Goal: Transaction & Acquisition: Download file/media

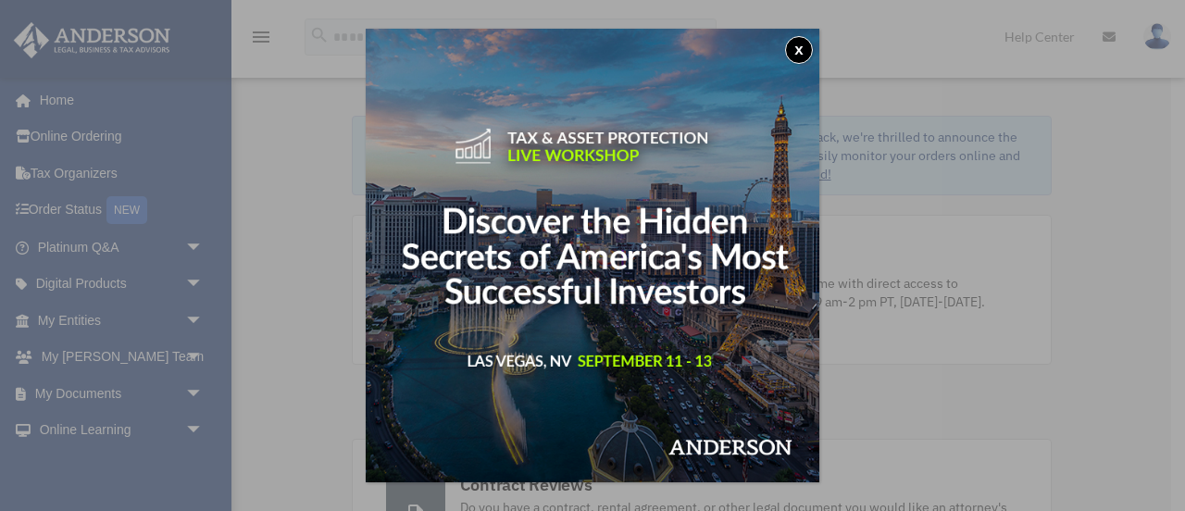
click at [796, 46] on button "x" at bounding box center [799, 50] width 28 height 28
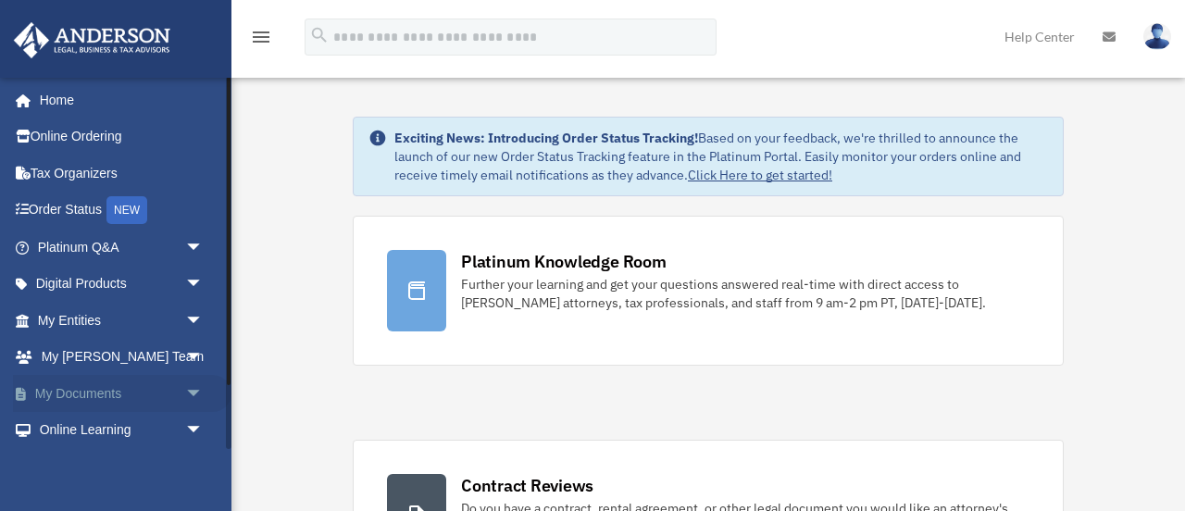
click at [111, 391] on link "My Documents arrow_drop_down" at bounding box center [122, 393] width 219 height 37
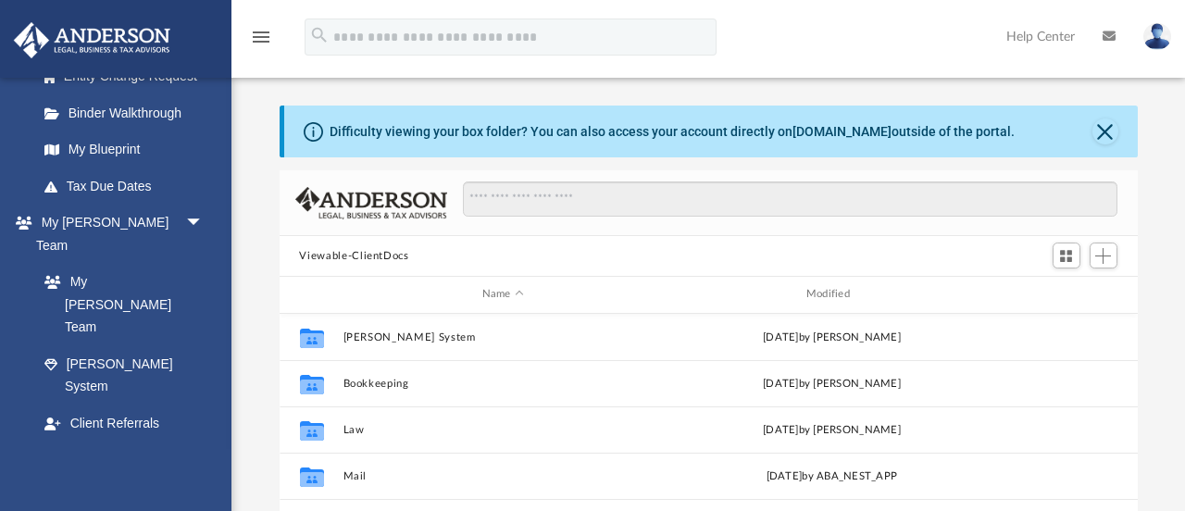
scroll to position [355, 0]
click at [82, 477] on link "Box" at bounding box center [129, 495] width 206 height 37
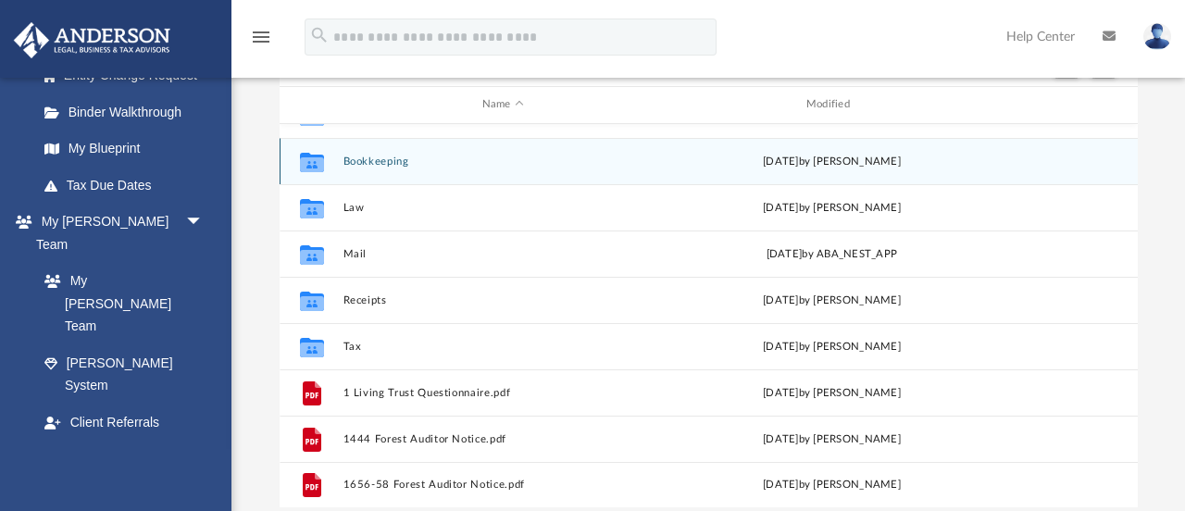
scroll to position [235, 0]
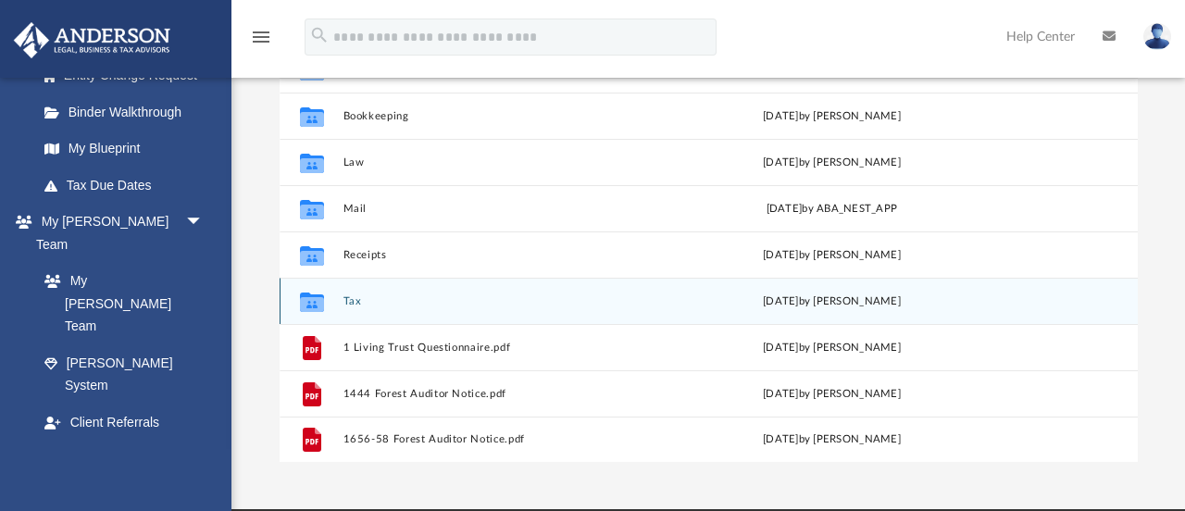
click at [320, 299] on icon "grid" at bounding box center [311, 303] width 24 height 15
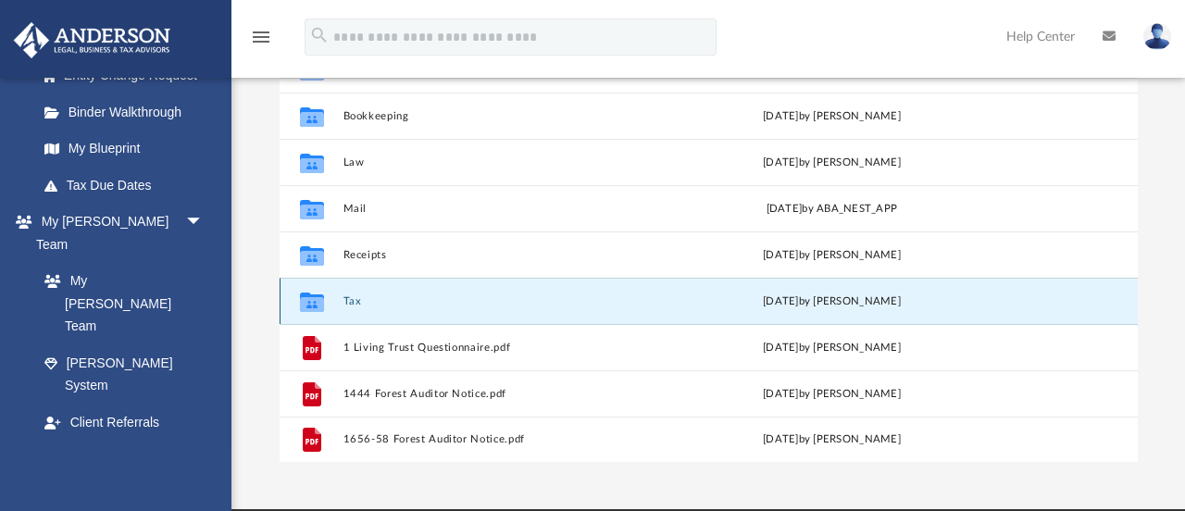
click at [353, 299] on button "Tax" at bounding box center [503, 301] width 320 height 12
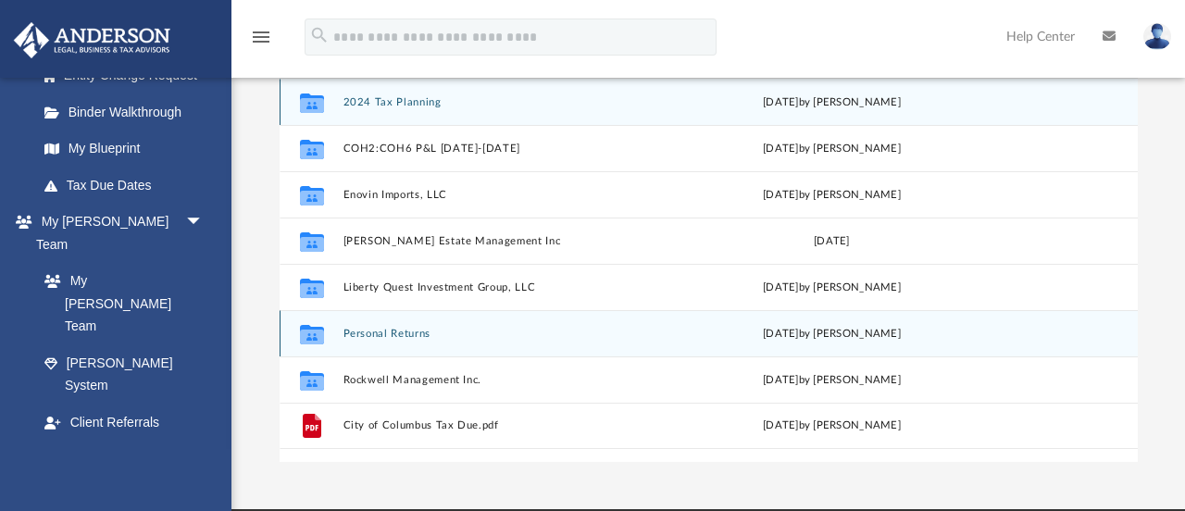
scroll to position [0, 0]
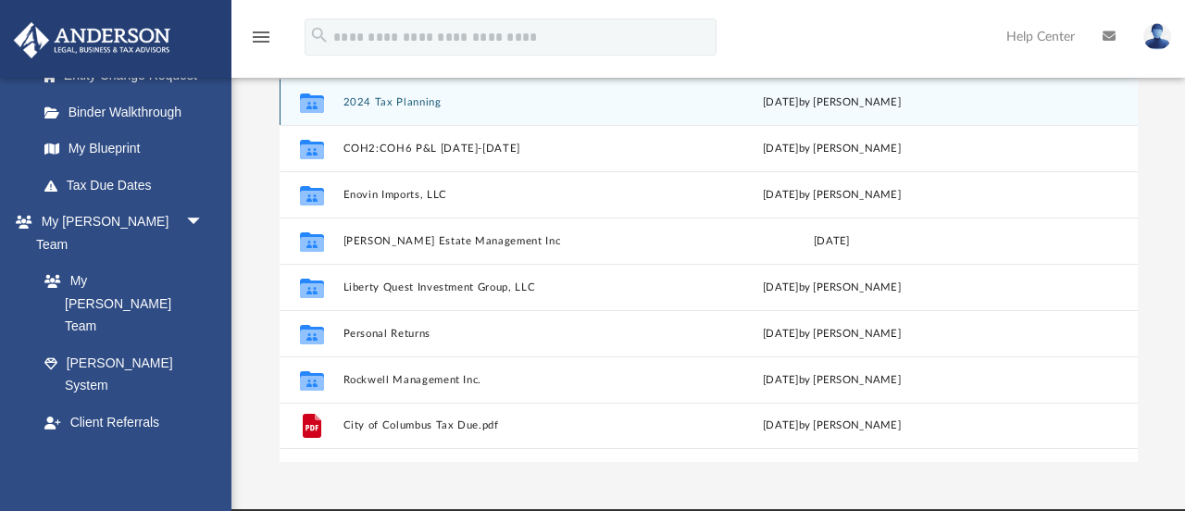
click at [400, 96] on button "2024 Tax Planning" at bounding box center [503, 102] width 320 height 12
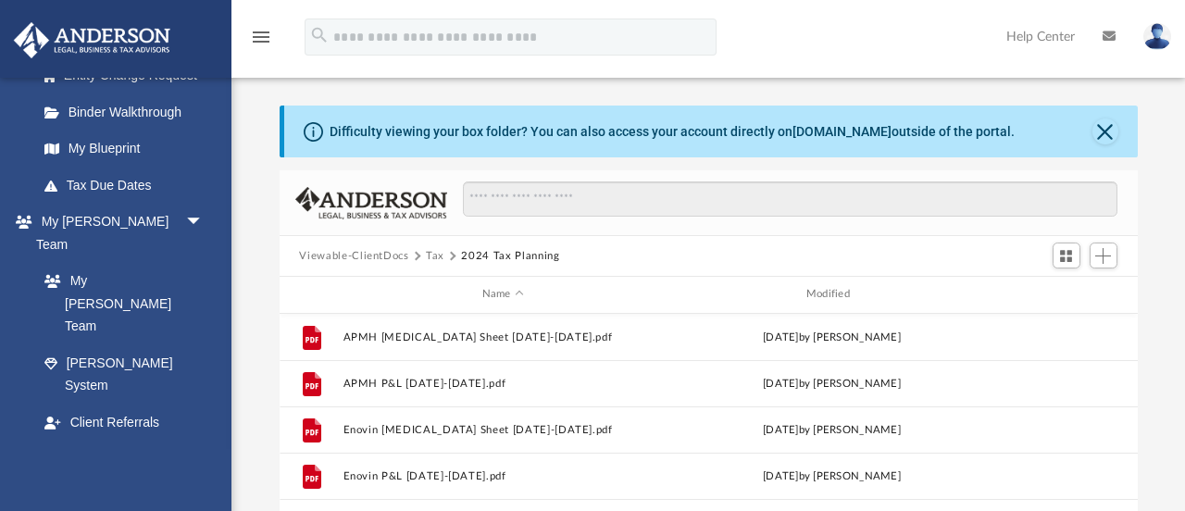
click at [434, 255] on button "Tax" at bounding box center [435, 256] width 19 height 17
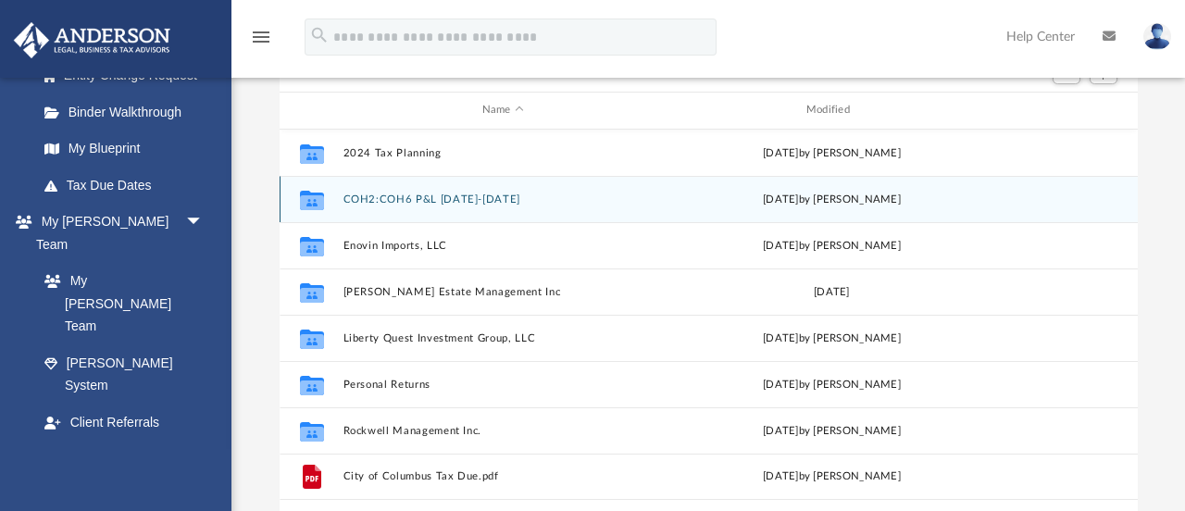
scroll to position [208, 0]
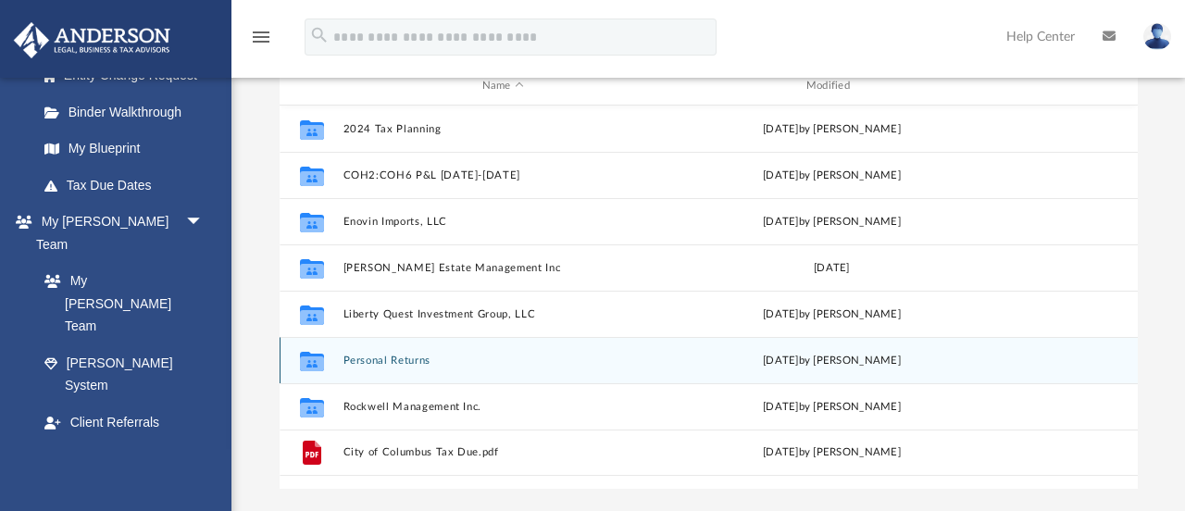
click at [370, 358] on button "Personal Returns" at bounding box center [503, 361] width 320 height 12
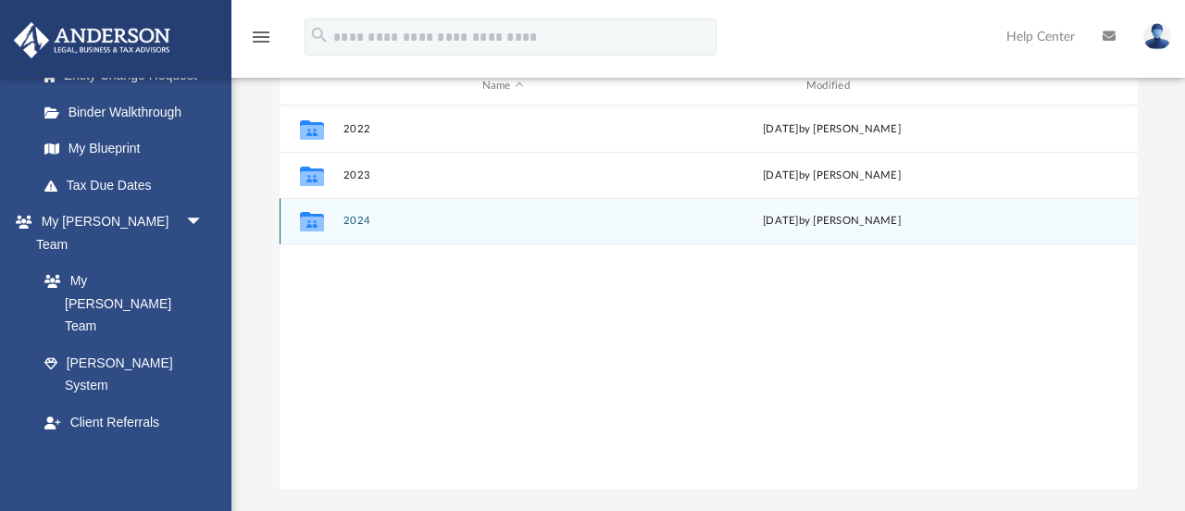
click at [354, 215] on button "2024" at bounding box center [503, 221] width 320 height 12
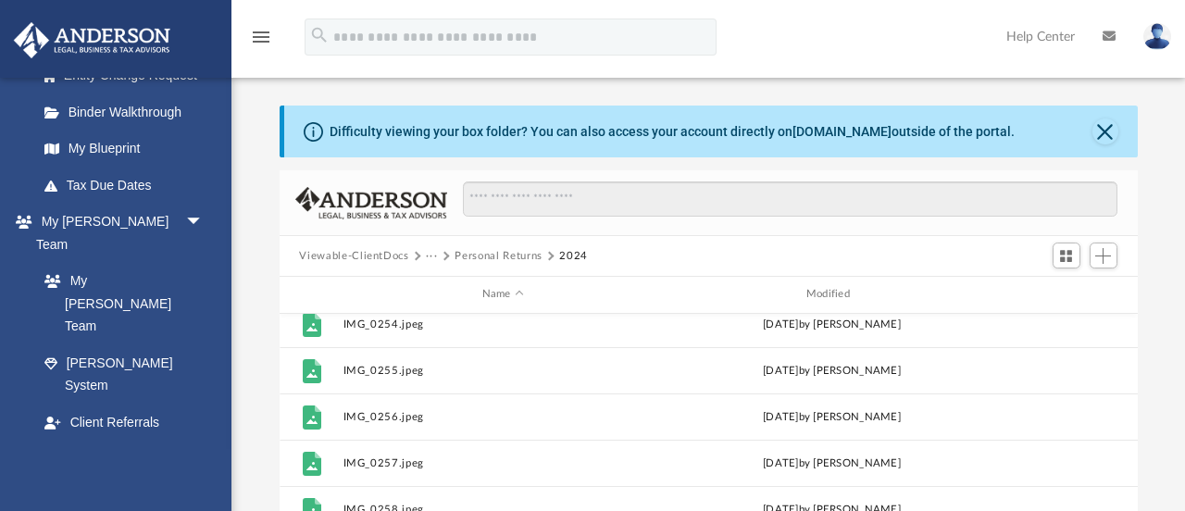
scroll to position [0, 0]
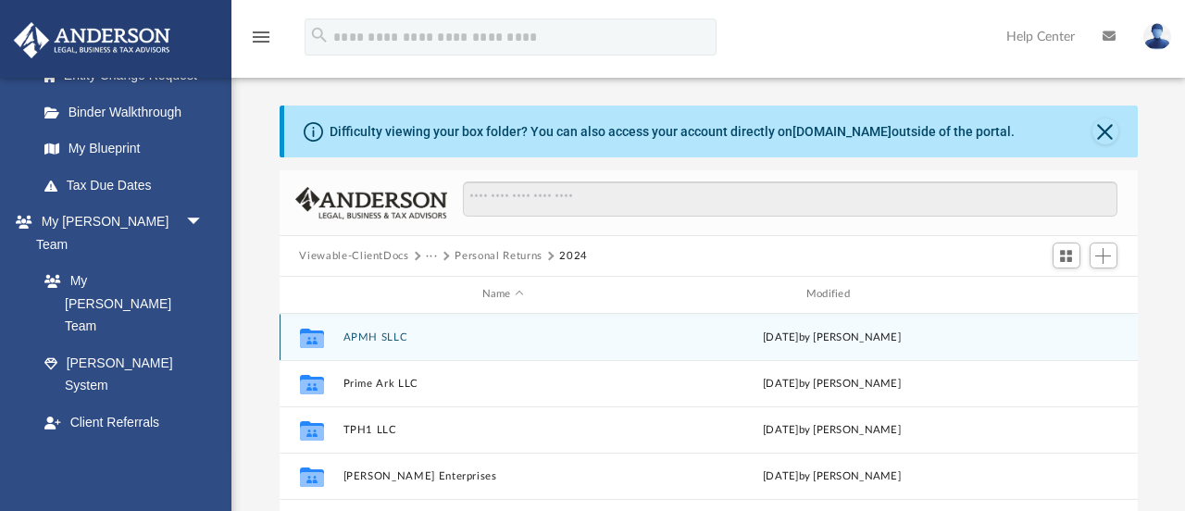
click at [376, 333] on button "APMH SLLC" at bounding box center [503, 338] width 320 height 12
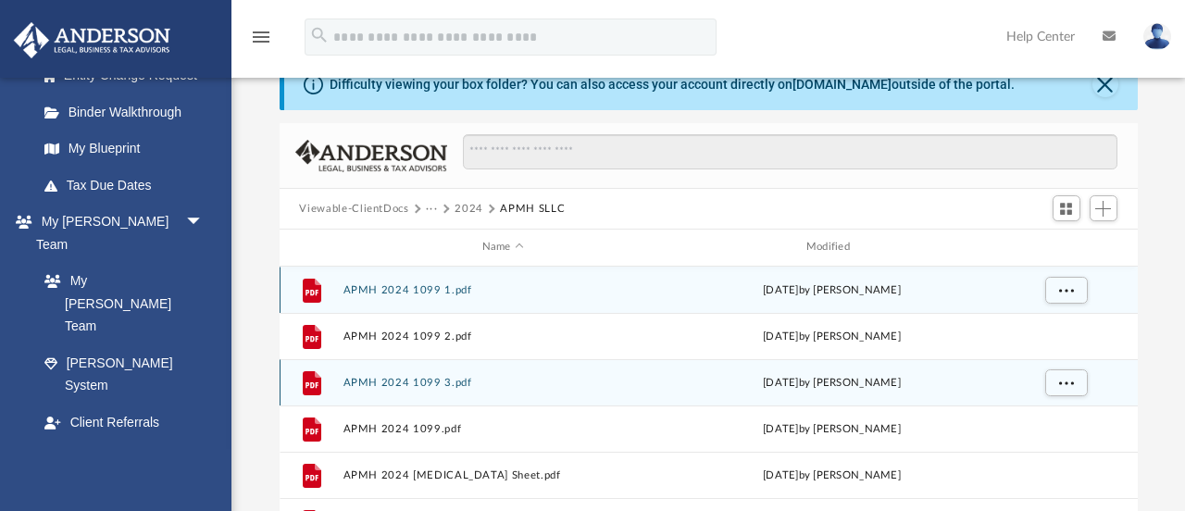
scroll to position [46, 0]
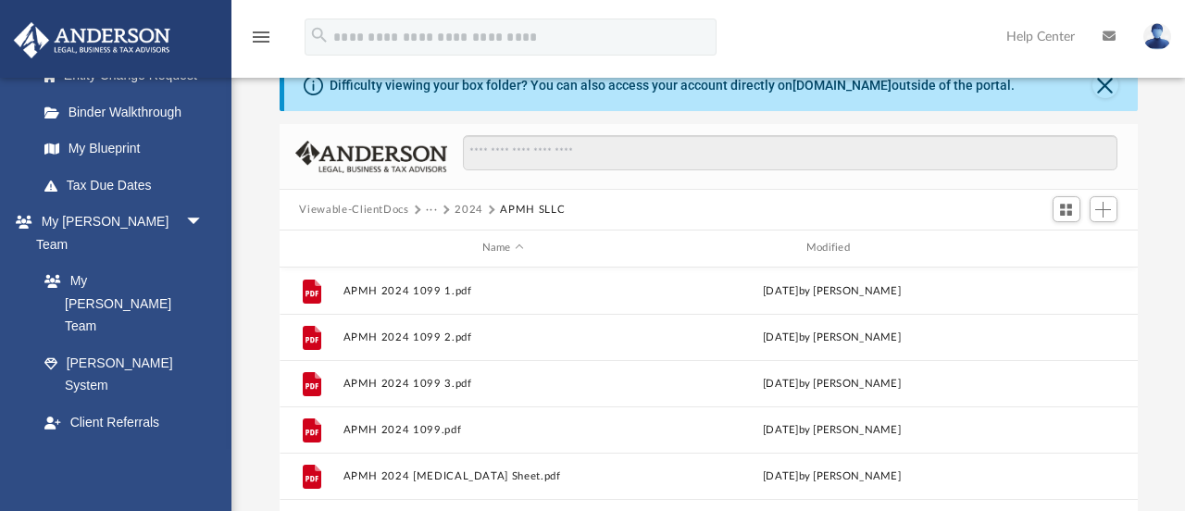
click at [465, 204] on button "2024" at bounding box center [469, 210] width 29 height 17
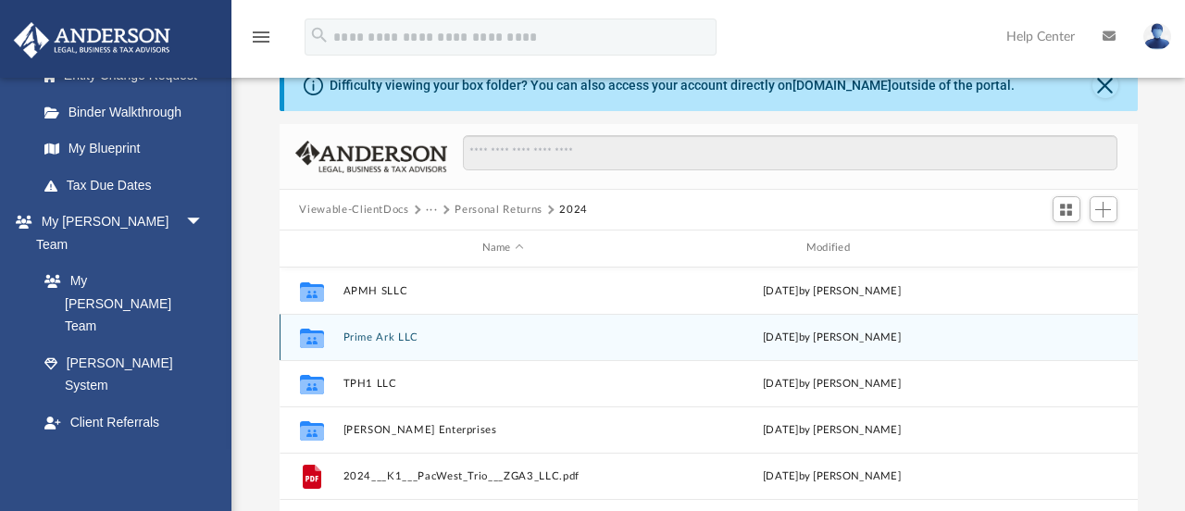
scroll to position [7, 0]
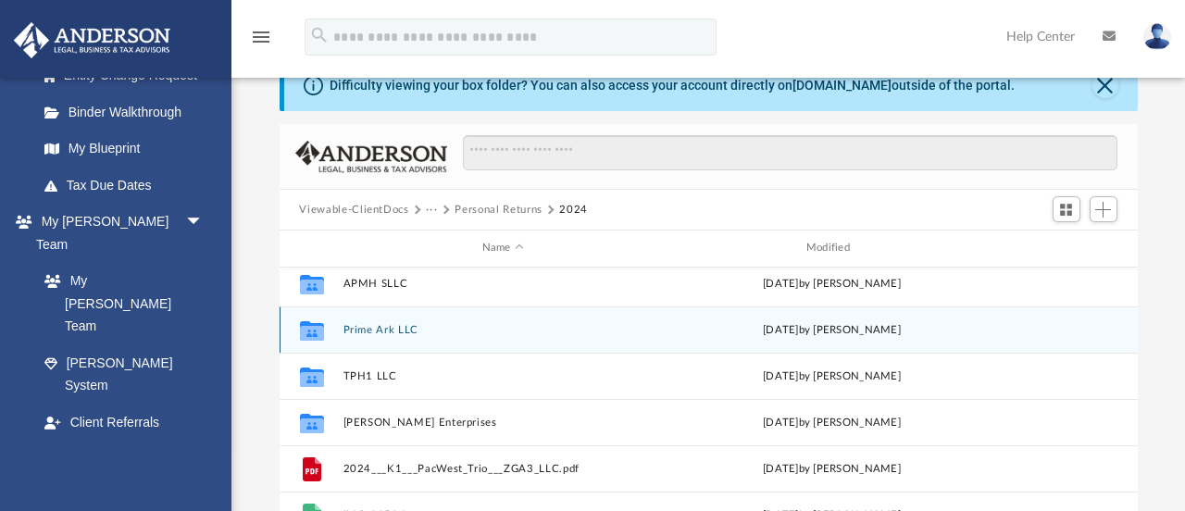
click at [366, 324] on button "Prime Ark LLC" at bounding box center [503, 330] width 320 height 12
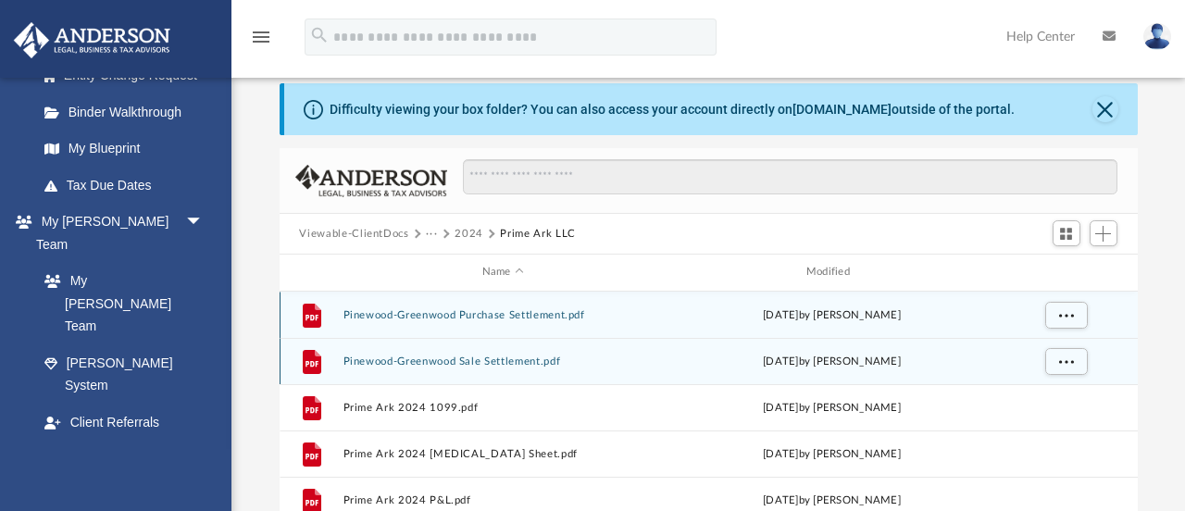
scroll to position [0, 0]
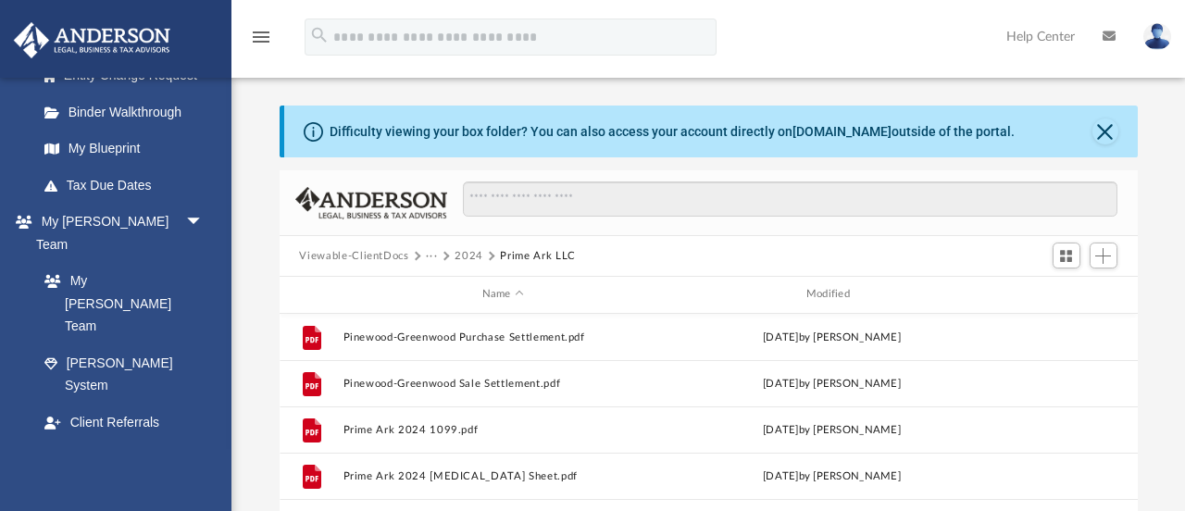
click at [469, 256] on button "2024" at bounding box center [469, 256] width 29 height 17
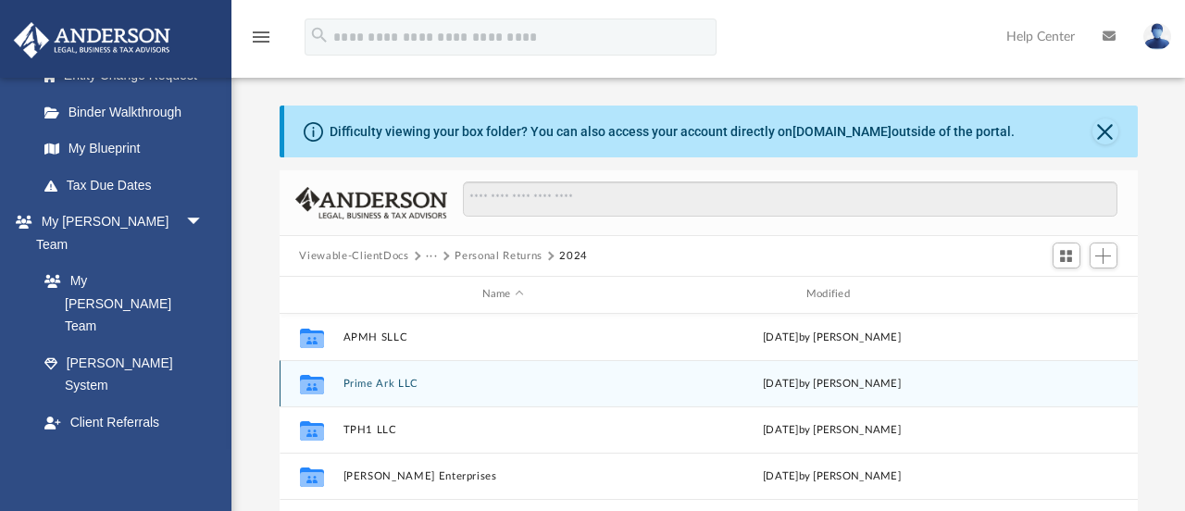
scroll to position [55, 0]
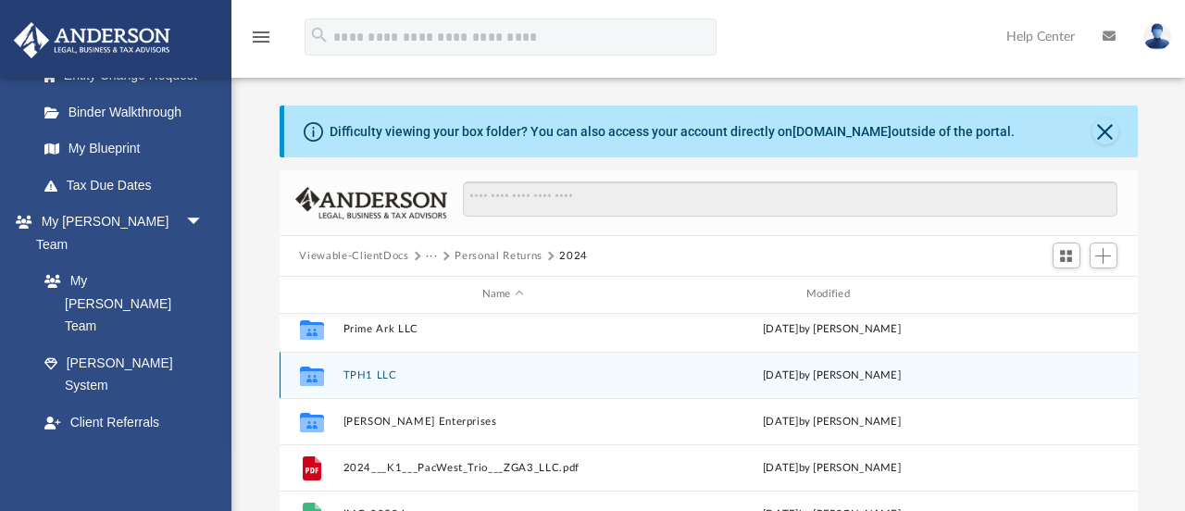
click at [372, 374] on button "TPH1 LLC" at bounding box center [503, 376] width 320 height 12
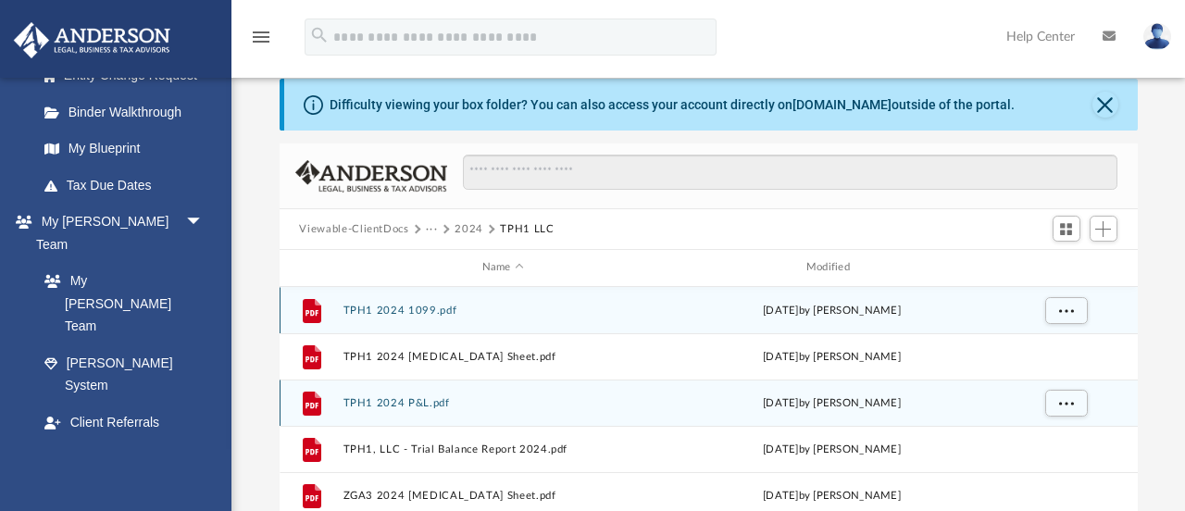
scroll to position [0, 0]
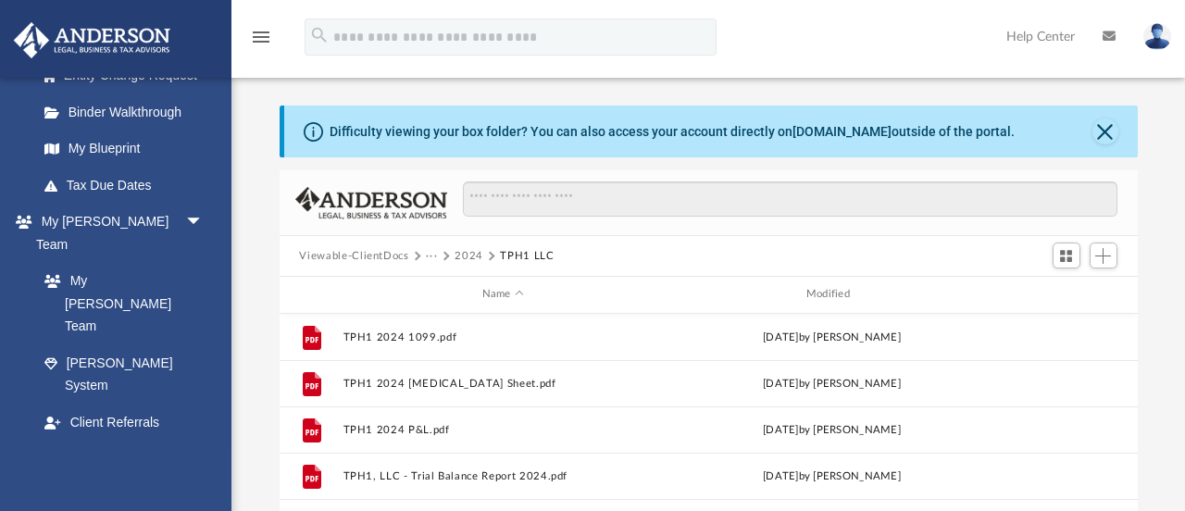
click at [470, 254] on button "2024" at bounding box center [469, 256] width 29 height 17
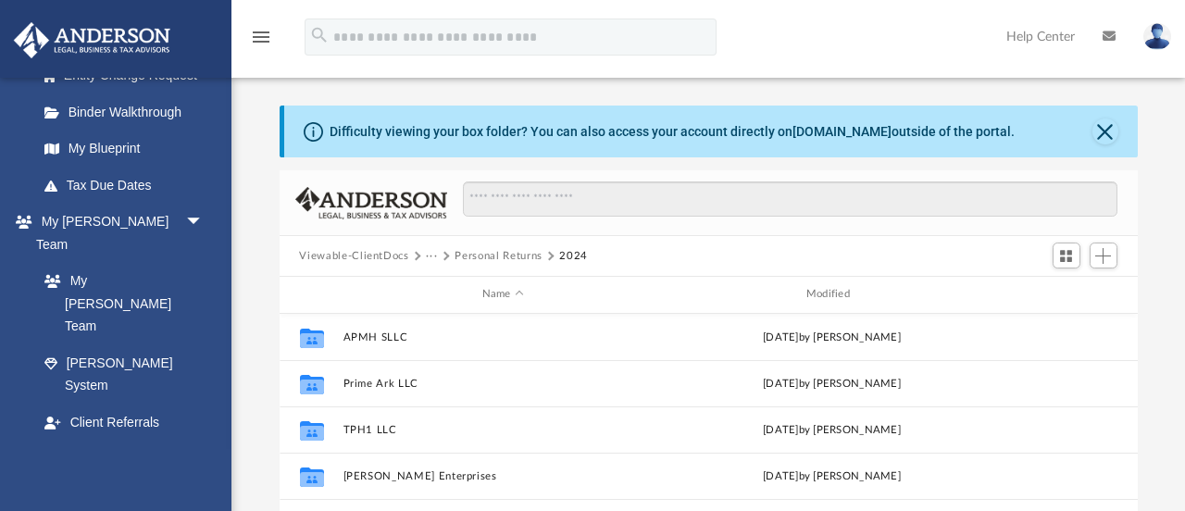
click at [472, 253] on button "Personal Returns" at bounding box center [498, 256] width 87 height 17
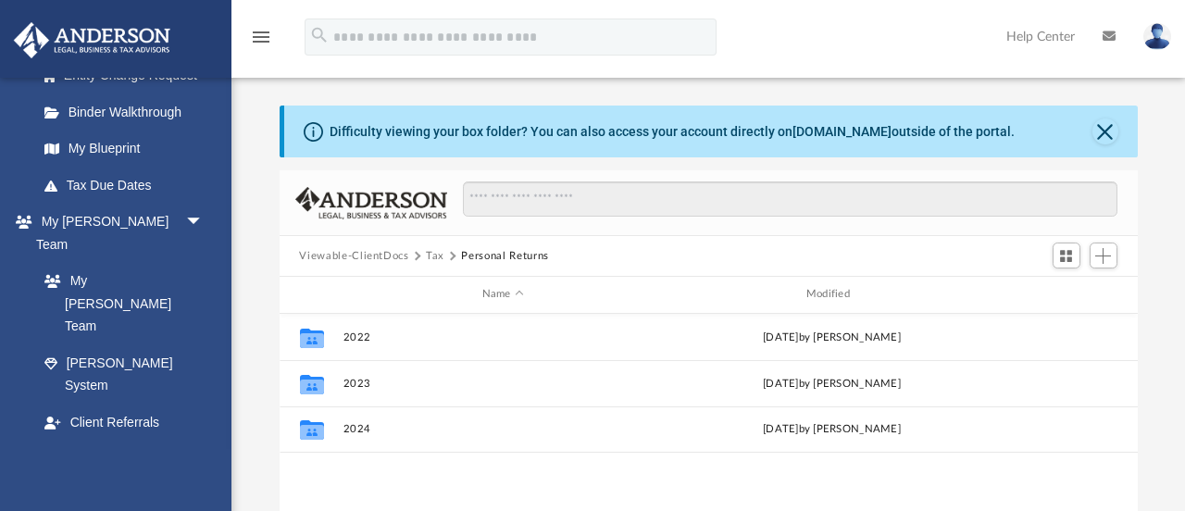
click at [435, 254] on button "Tax" at bounding box center [435, 256] width 19 height 17
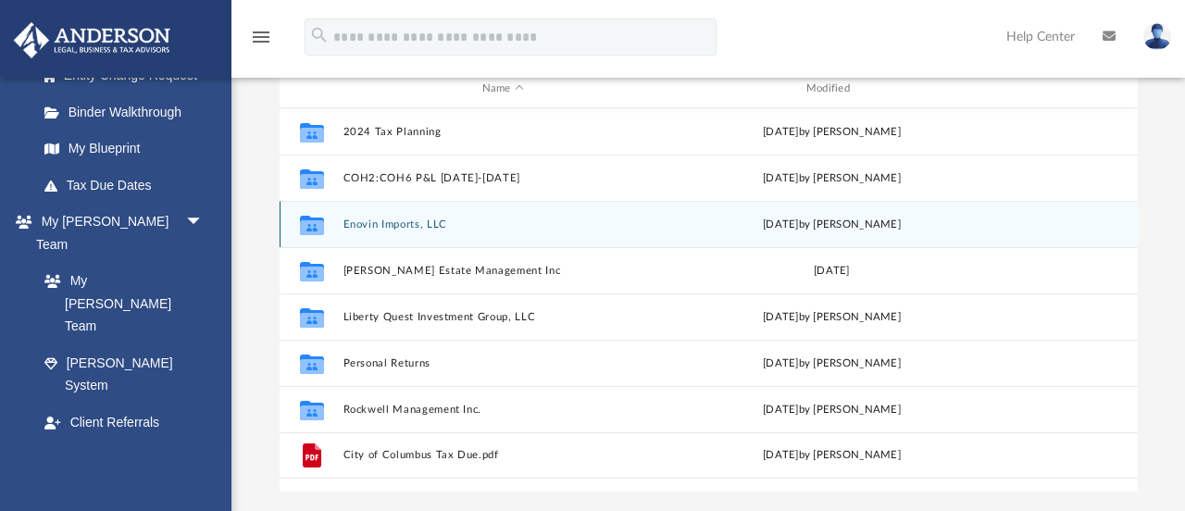
scroll to position [214, 0]
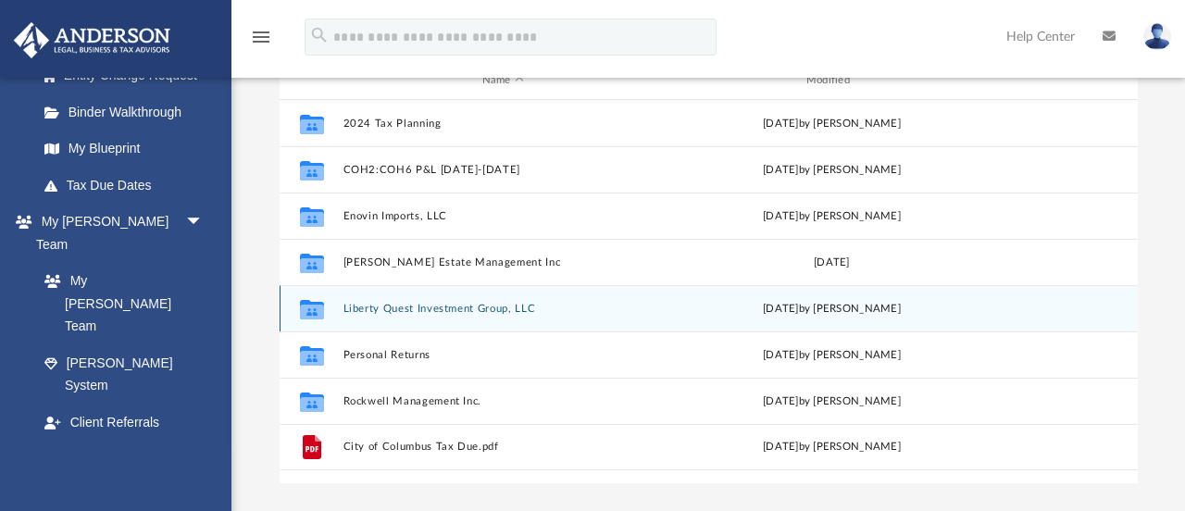
click at [409, 303] on button "Liberty Quest Investment Group, LLC" at bounding box center [503, 309] width 320 height 12
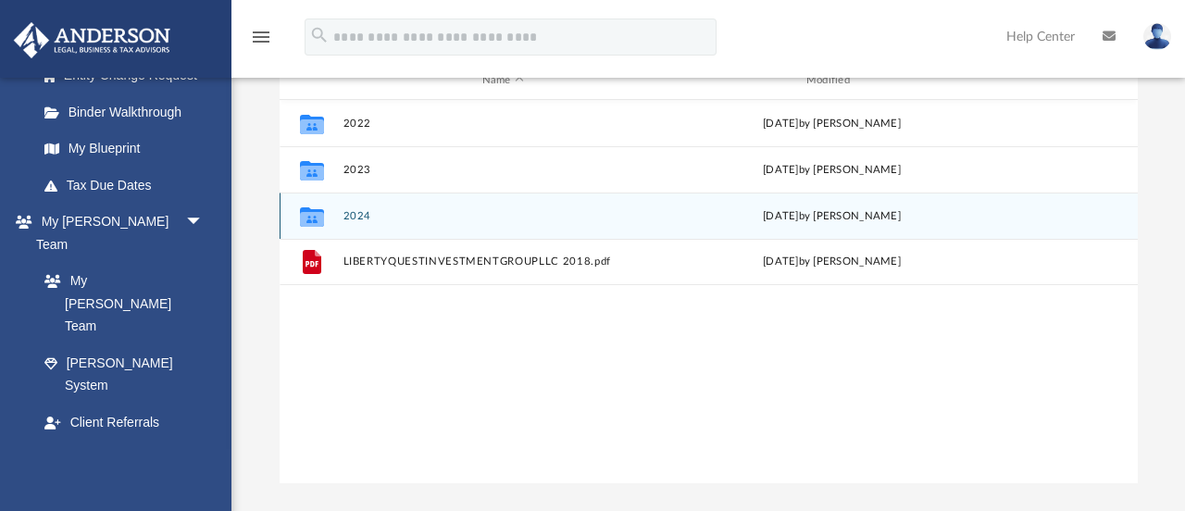
click at [356, 214] on button "2024" at bounding box center [503, 216] width 320 height 12
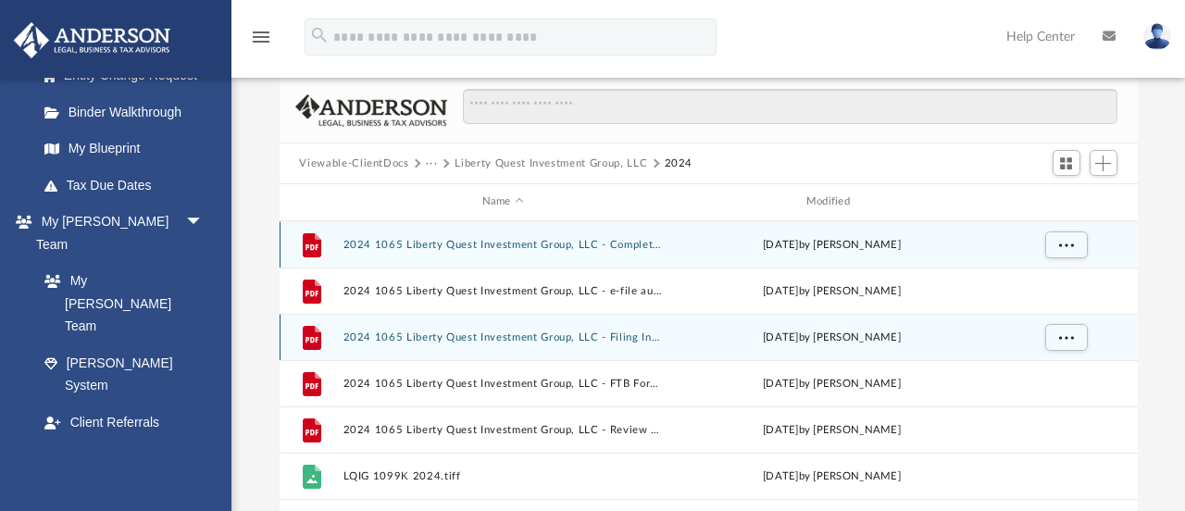
scroll to position [101, 0]
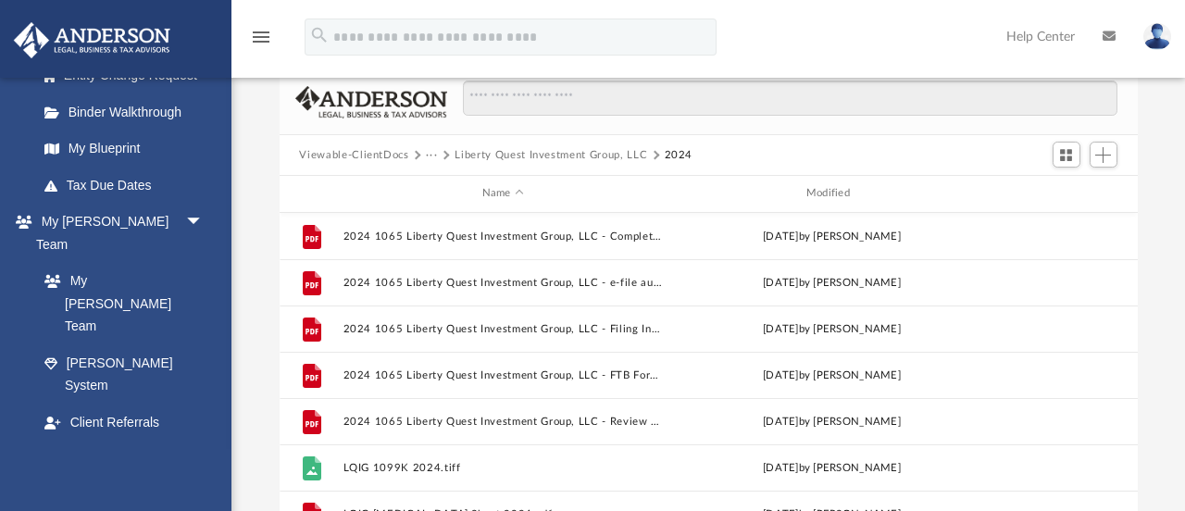
click at [432, 154] on button "···" at bounding box center [432, 155] width 12 height 17
click at [431, 154] on button "···" at bounding box center [432, 155] width 12 height 17
click at [486, 151] on button "Liberty Quest Investment Group, LLC" at bounding box center [551, 155] width 193 height 17
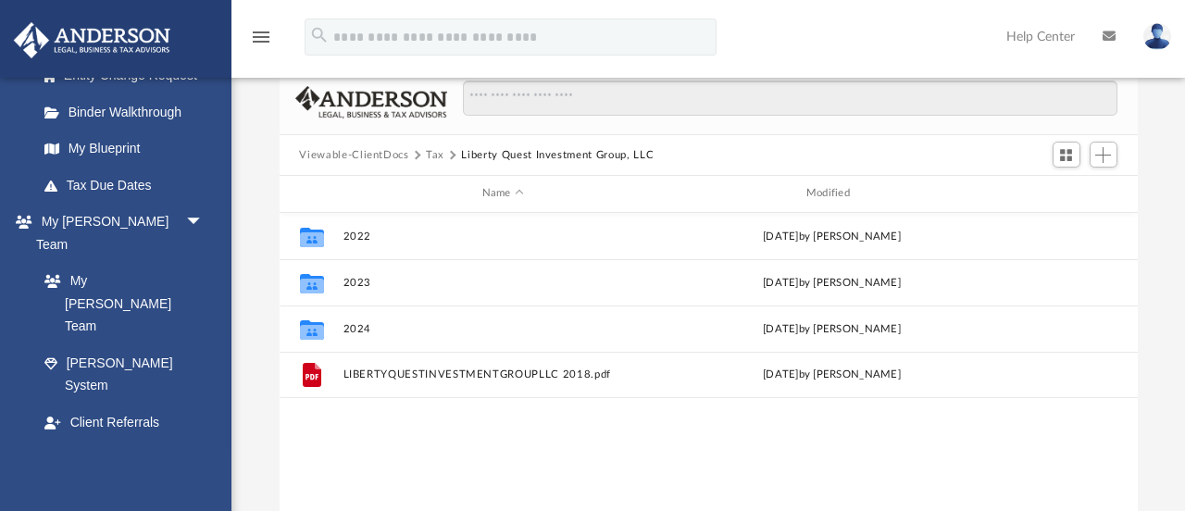
click at [435, 156] on button "Tax" at bounding box center [435, 155] width 19 height 17
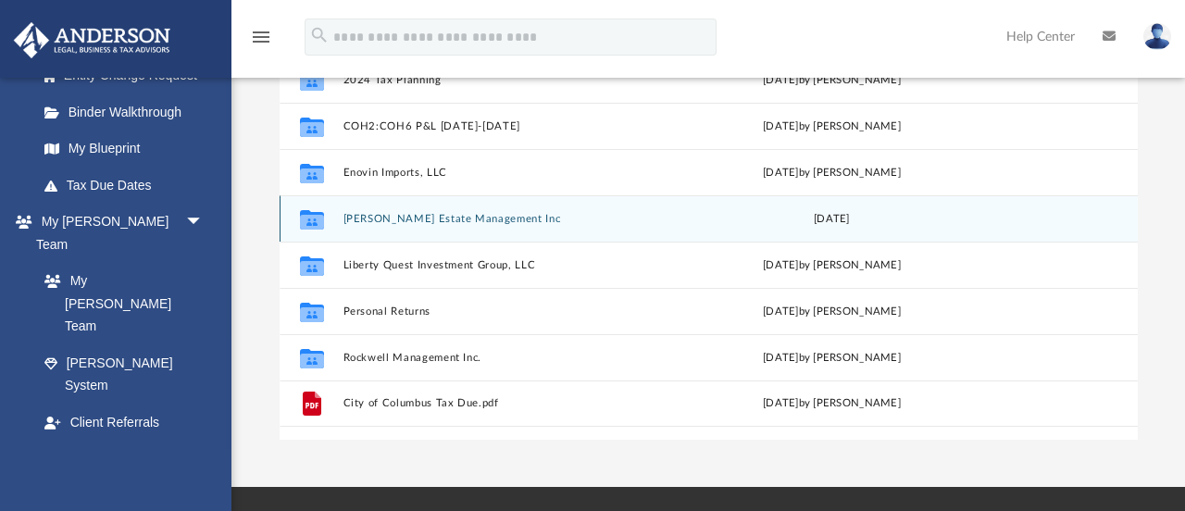
scroll to position [258, 0]
click at [381, 357] on button "Rockwell Management Inc." at bounding box center [503, 357] width 320 height 12
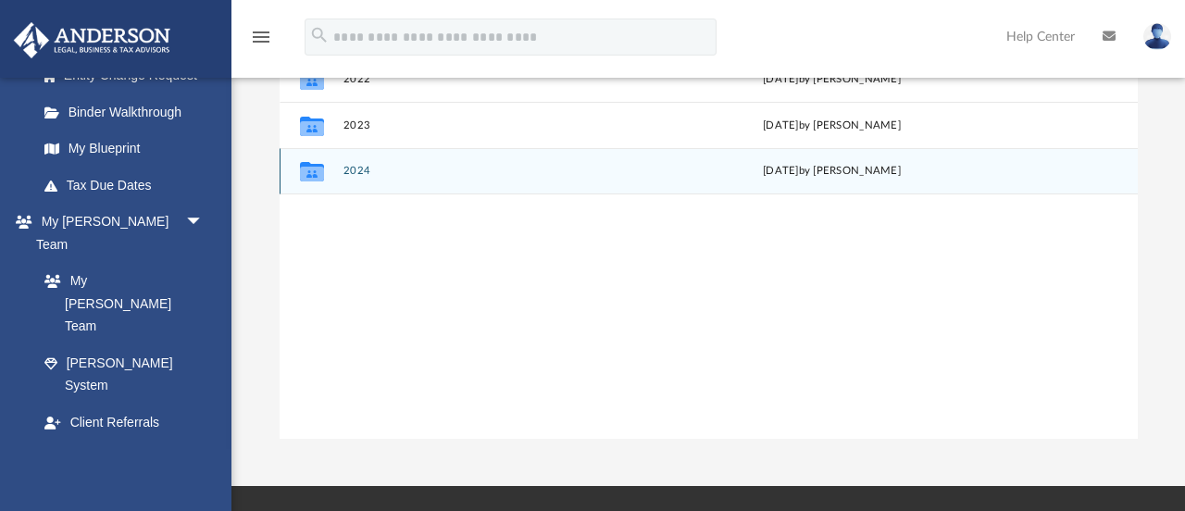
click at [353, 168] on button "2024" at bounding box center [503, 171] width 320 height 12
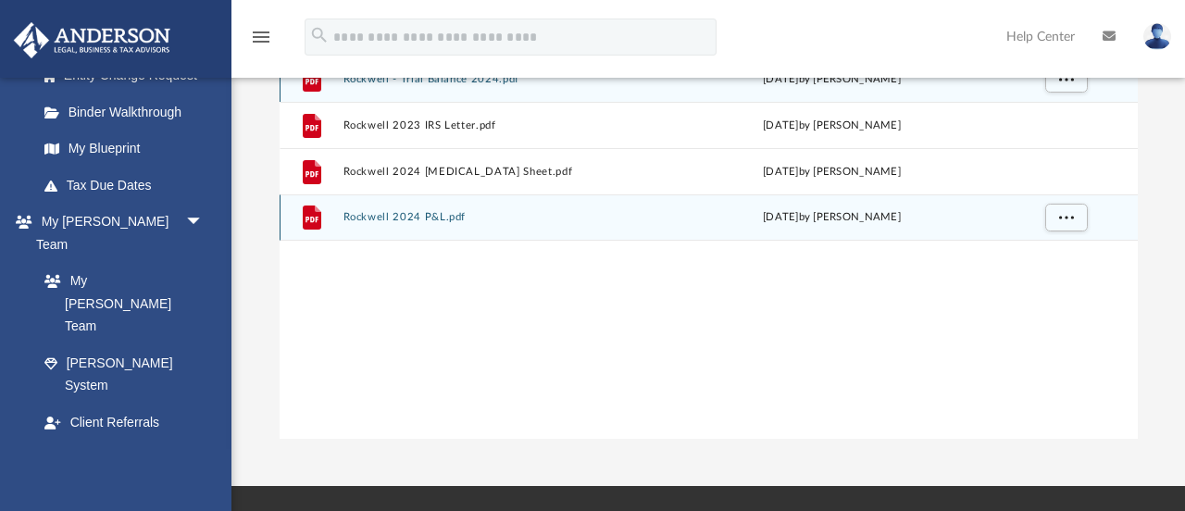
scroll to position [230, 0]
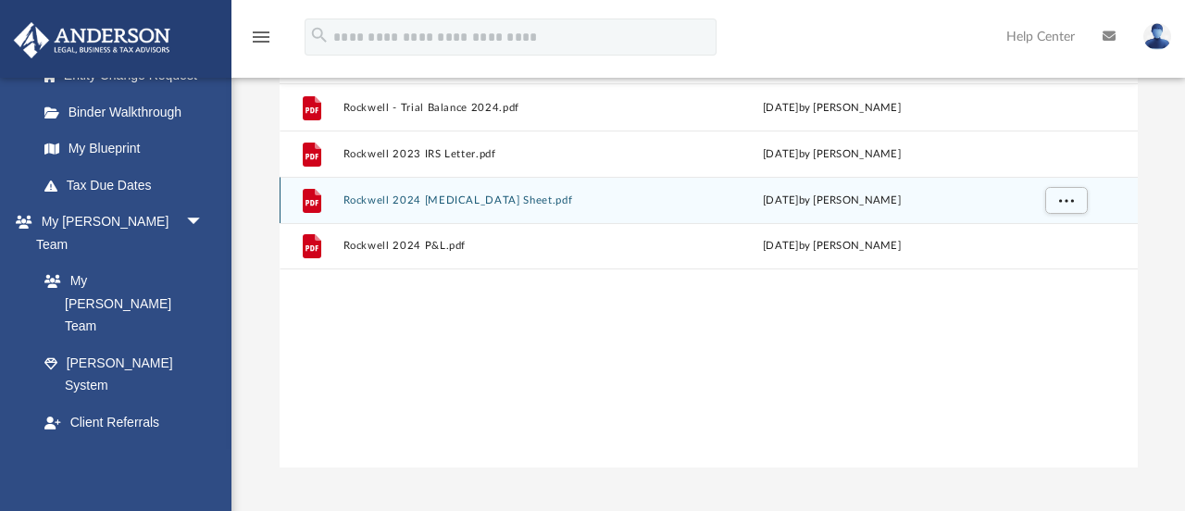
click at [420, 200] on button "Rockwell 2024 [MEDICAL_DATA] Sheet.pdf" at bounding box center [503, 200] width 320 height 12
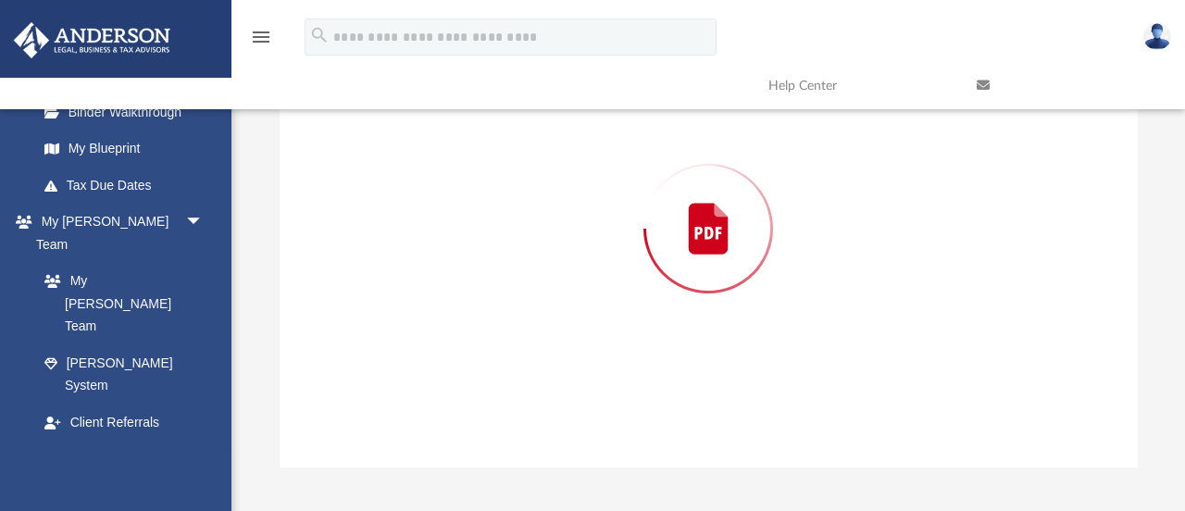
scroll to position [185, 0]
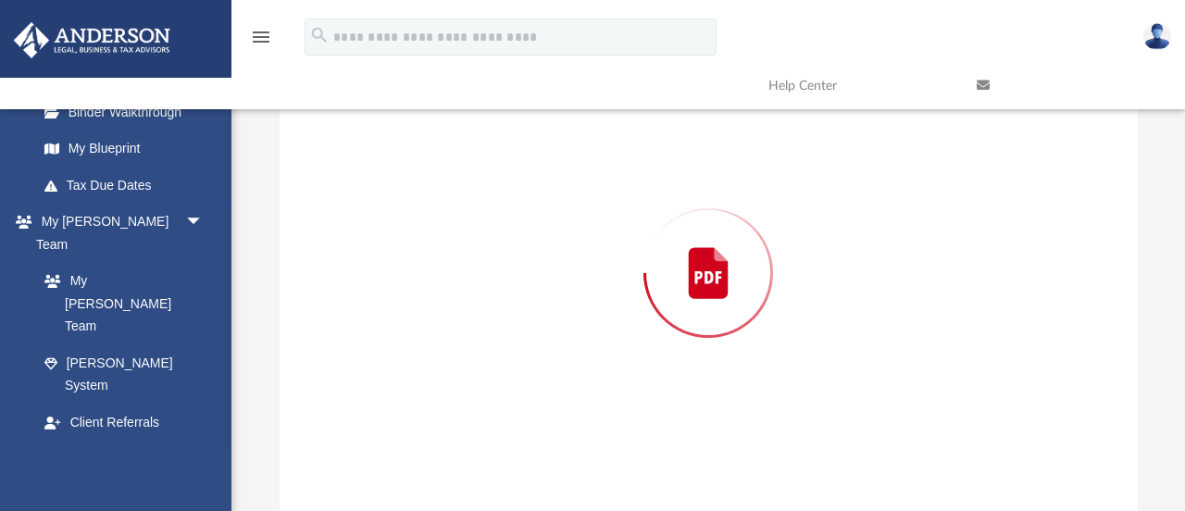
click at [420, 200] on div "Preview" at bounding box center [709, 273] width 858 height 478
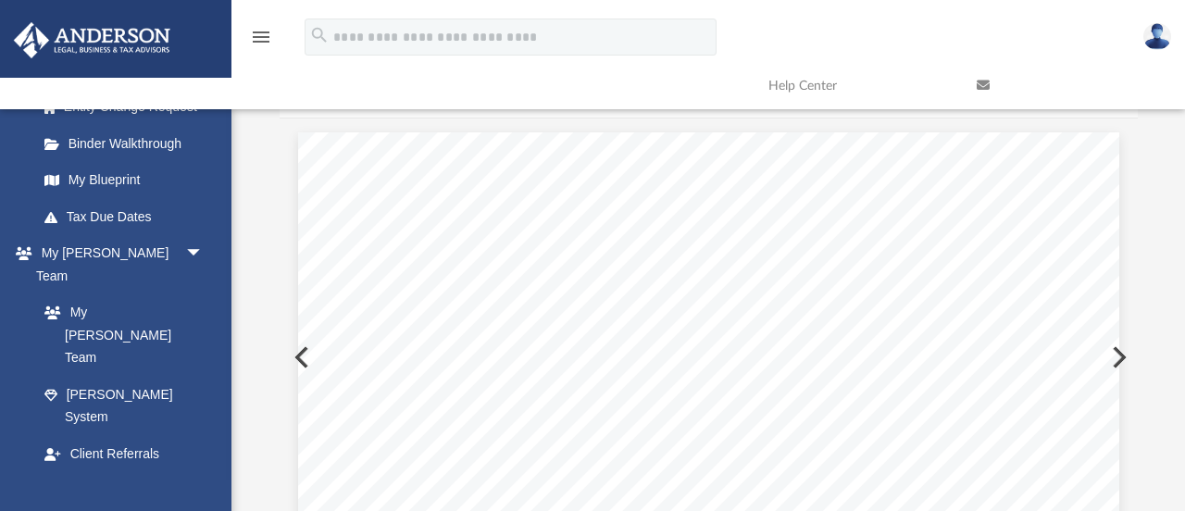
scroll to position [0, 0]
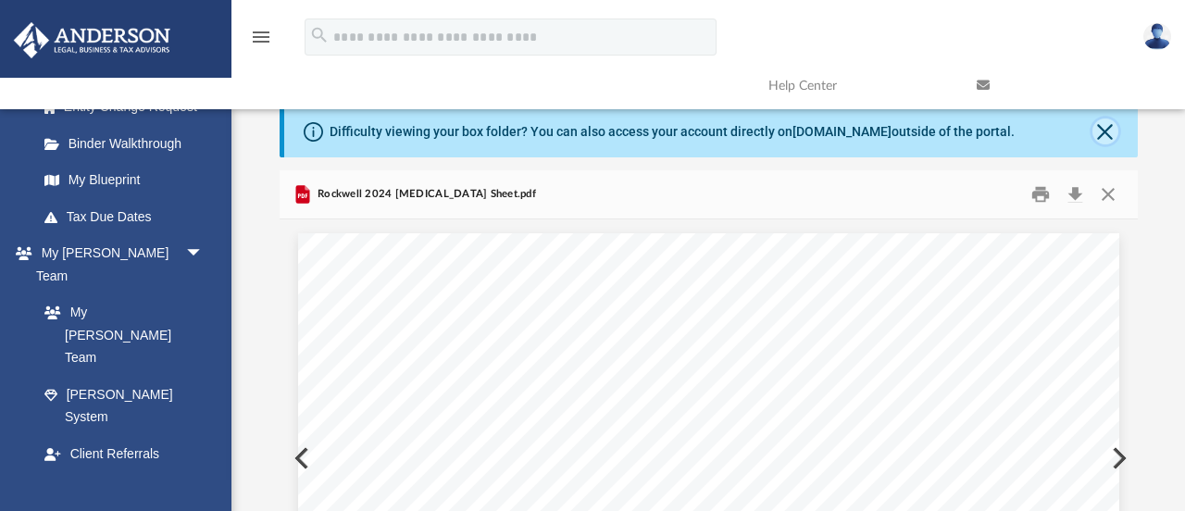
click at [1106, 136] on button "Close" at bounding box center [1106, 132] width 26 height 26
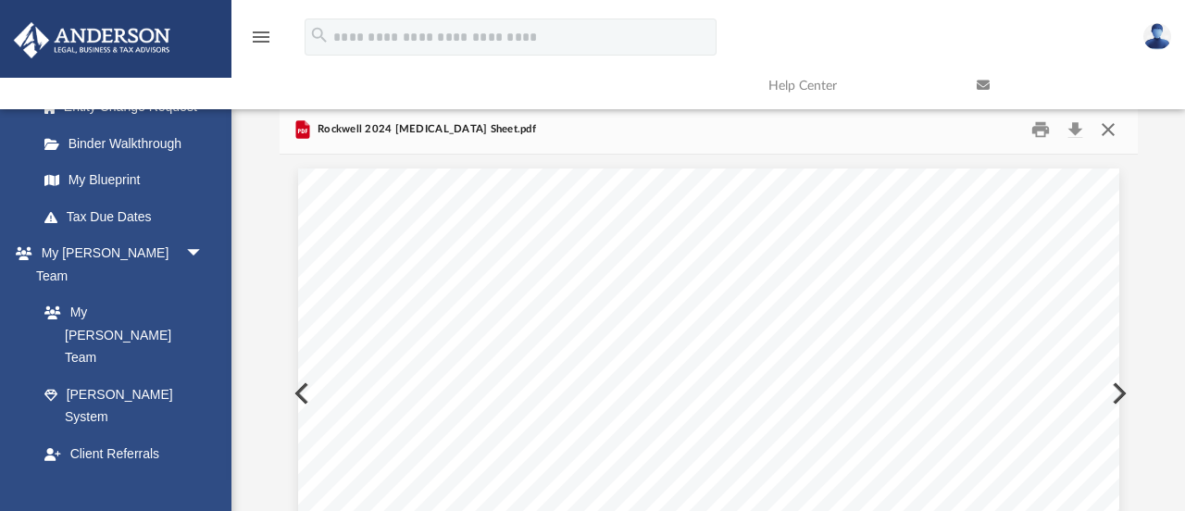
click at [1106, 136] on button "Close" at bounding box center [1108, 130] width 33 height 29
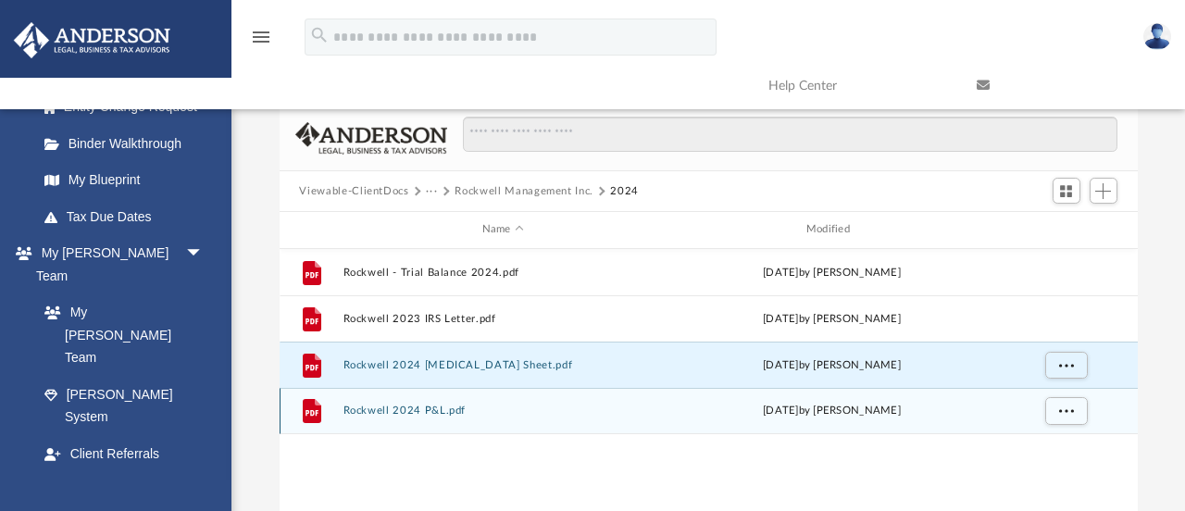
click at [420, 407] on button "Rockwell 2024 P&L.pdf" at bounding box center [503, 411] width 320 height 12
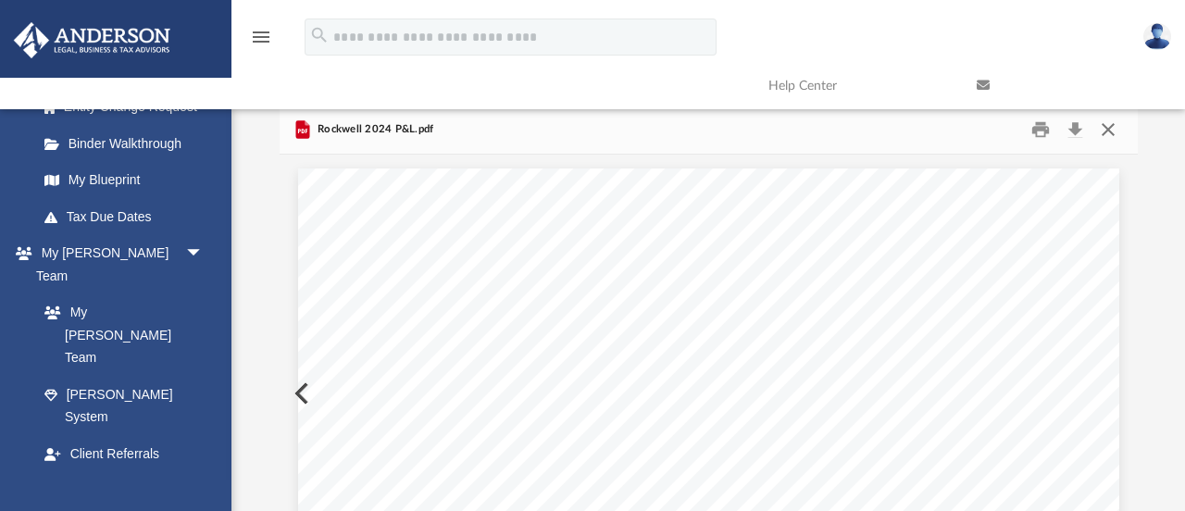
click at [1110, 126] on button "Close" at bounding box center [1108, 130] width 33 height 29
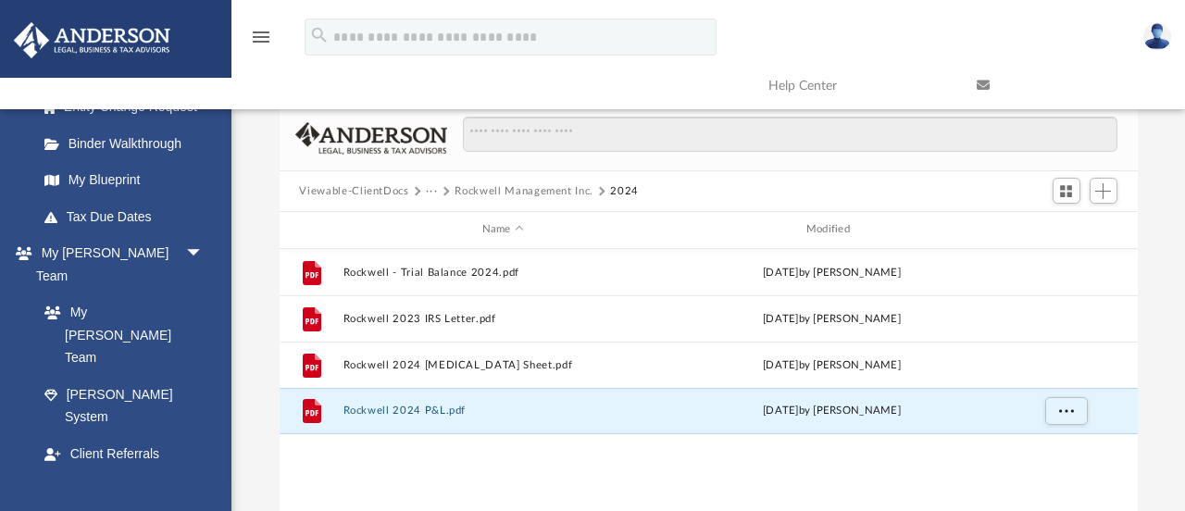
click at [431, 194] on button "···" at bounding box center [432, 191] width 12 height 17
click at [382, 192] on button "Viewable-ClientDocs" at bounding box center [353, 191] width 109 height 17
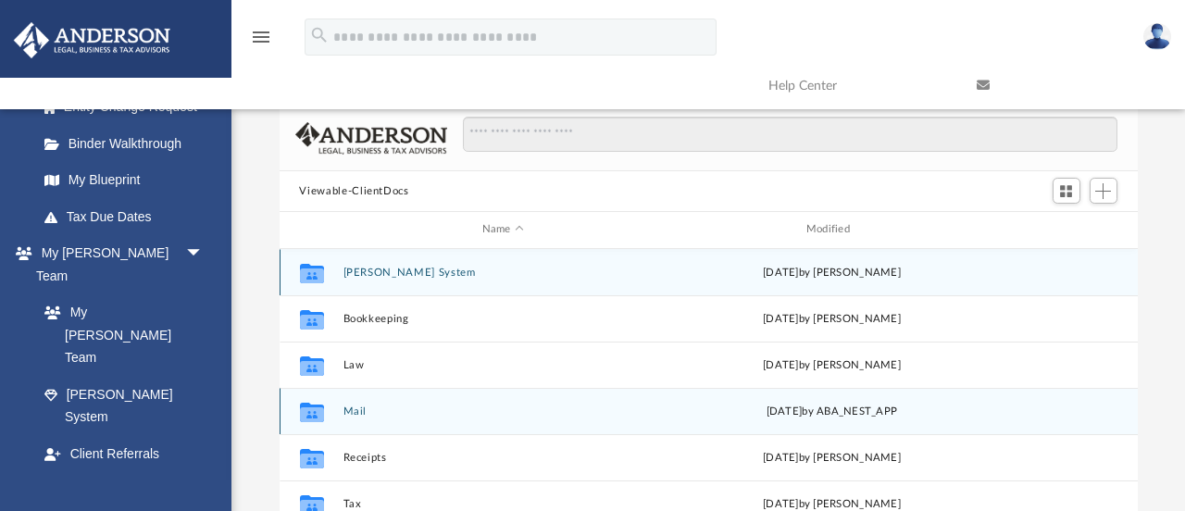
scroll to position [32, 0]
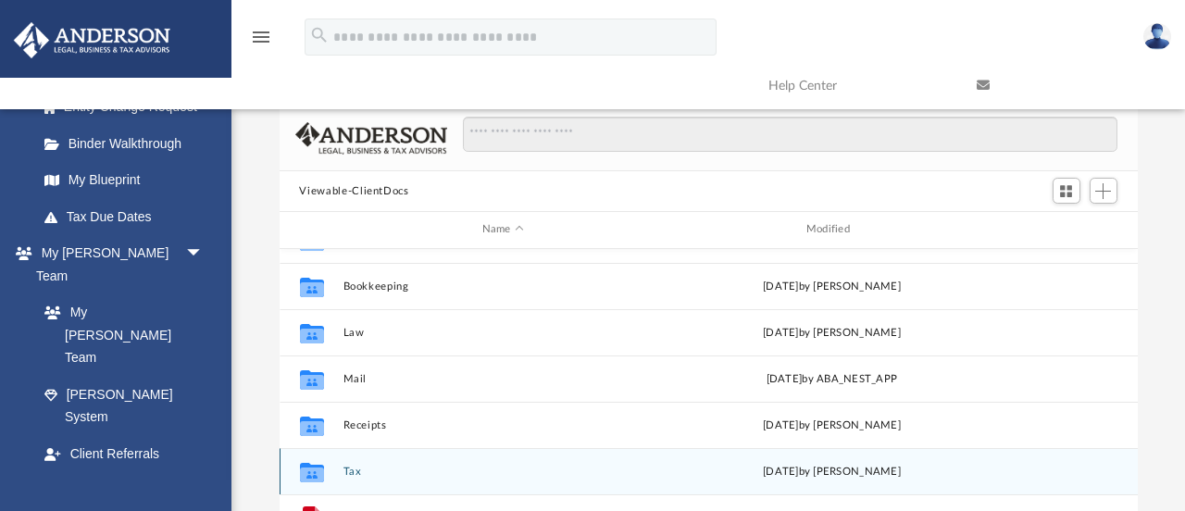
click at [352, 469] on button "Tax" at bounding box center [503, 472] width 320 height 12
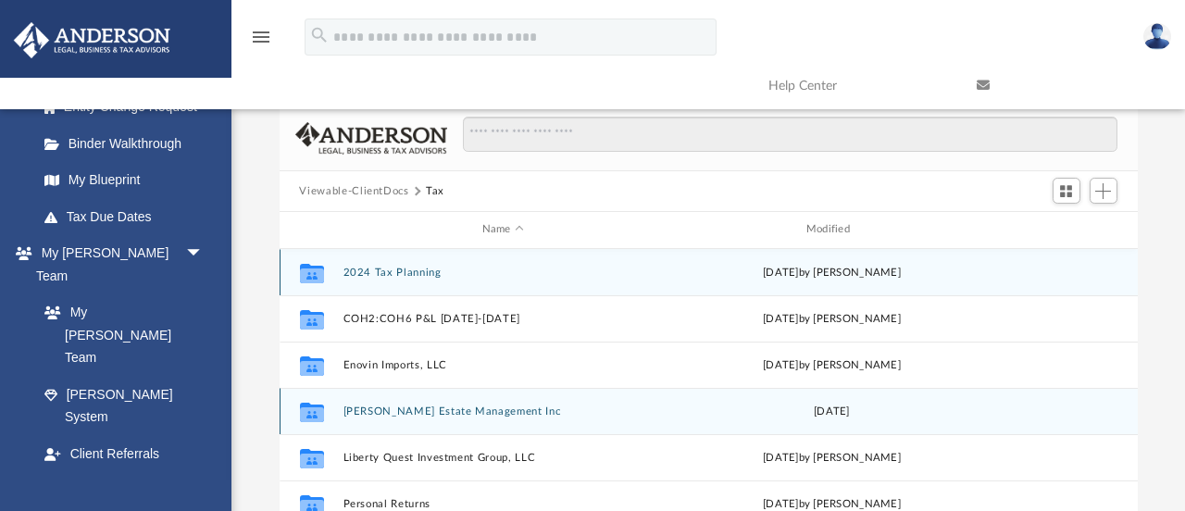
scroll to position [104, 0]
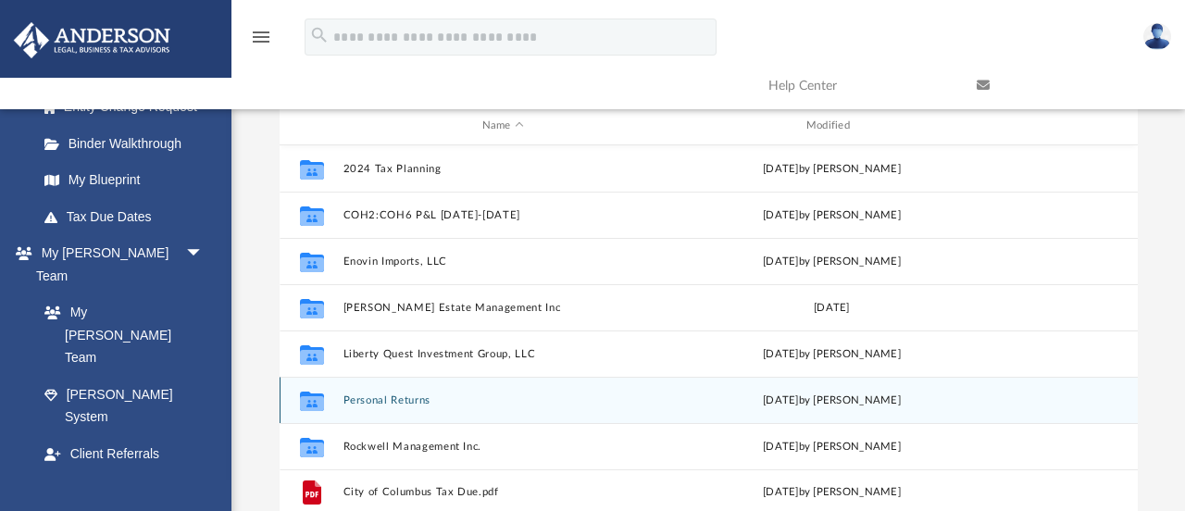
click at [373, 396] on button "Personal Returns" at bounding box center [503, 401] width 320 height 12
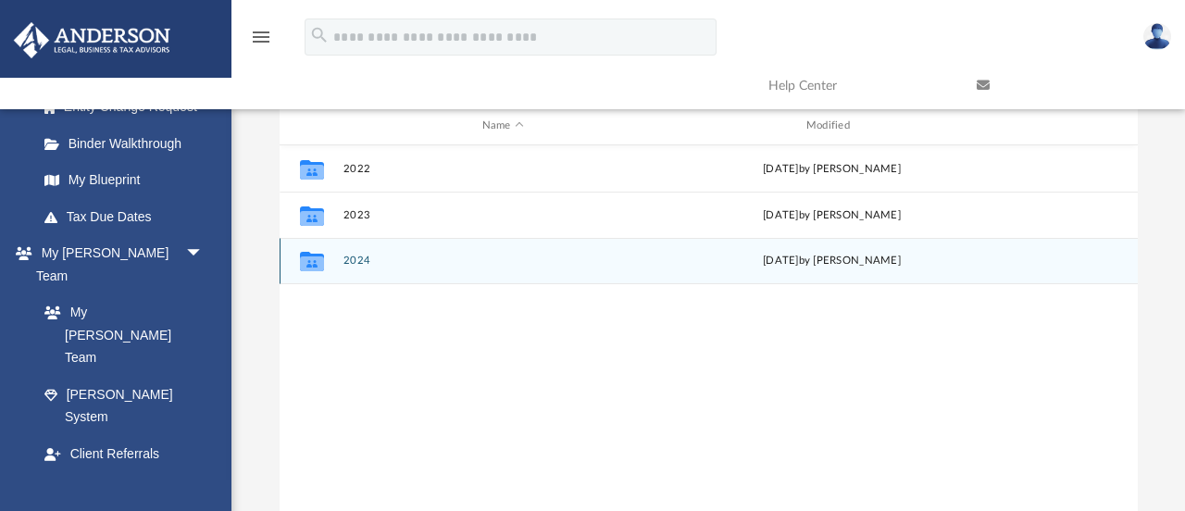
click at [357, 258] on button "2024" at bounding box center [503, 261] width 320 height 12
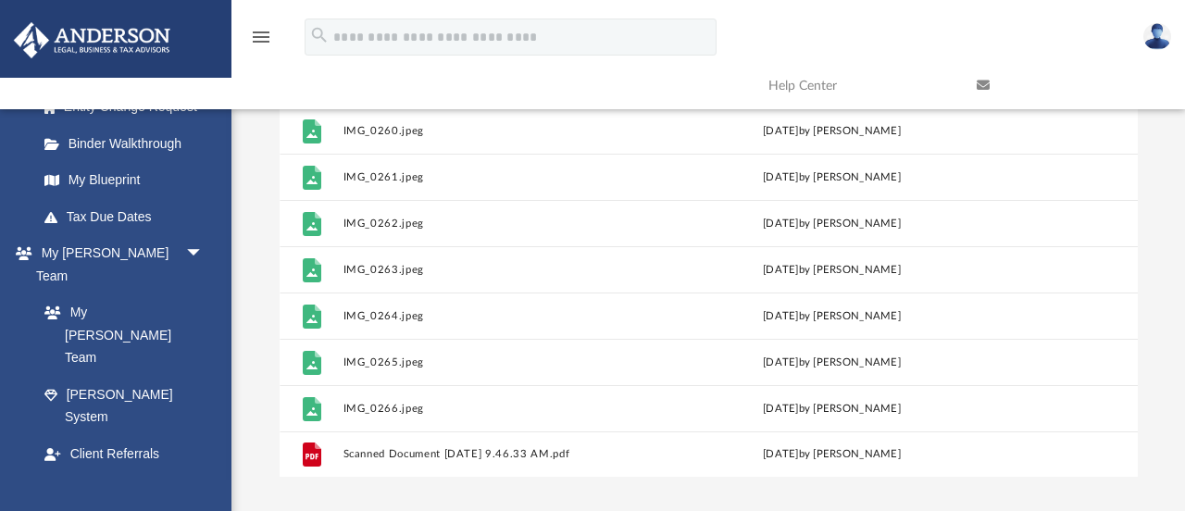
scroll to position [0, 0]
